Goal: Find specific page/section: Find specific page/section

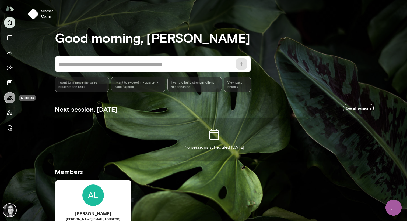
click at [7, 99] on icon "Members" at bounding box center [10, 98] width 6 height 4
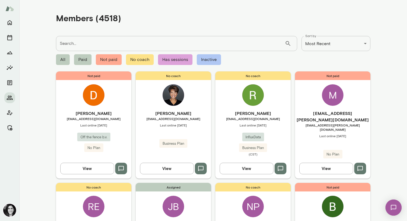
click at [81, 91] on div "Not paid [PERSON_NAME] [EMAIL_ADDRESS][DOMAIN_NAME] Last online [DATE] Off the …" at bounding box center [93, 125] width 75 height 107
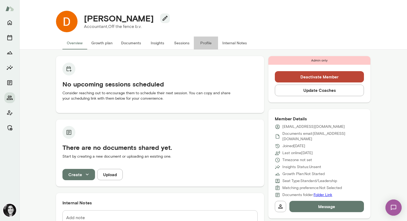
click at [199, 43] on button "Profile" at bounding box center [206, 43] width 24 height 13
